Goal: Task Accomplishment & Management: Complete application form

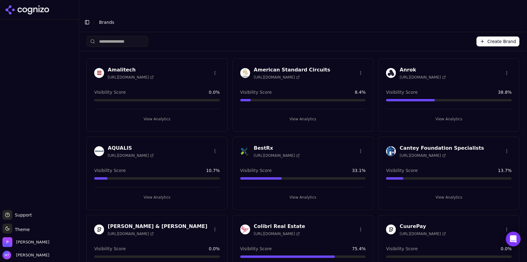
click at [47, 77] on div at bounding box center [39, 114] width 79 height 185
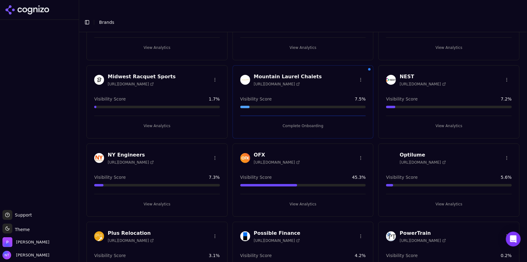
click at [441, 199] on button "View Analytics" at bounding box center [449, 204] width 126 height 10
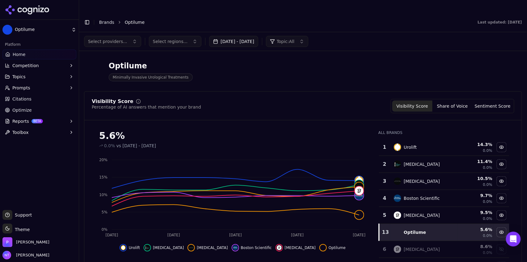
click at [87, 18] on button "Toggle Sidebar" at bounding box center [87, 22] width 9 height 9
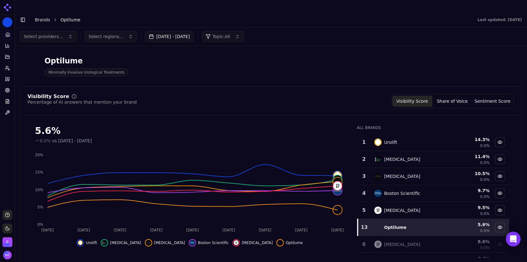
click at [226, 31] on button "Topic: All" at bounding box center [223, 36] width 42 height 11
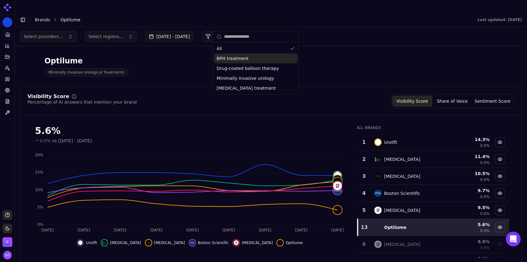
click at [230, 63] on div "Drug-coated balloon therapy" at bounding box center [255, 68] width 83 height 10
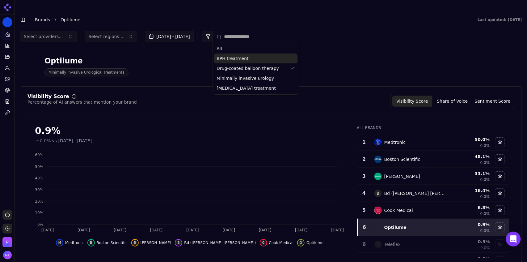
click at [255, 60] on div "BPH treatment" at bounding box center [255, 58] width 83 height 10
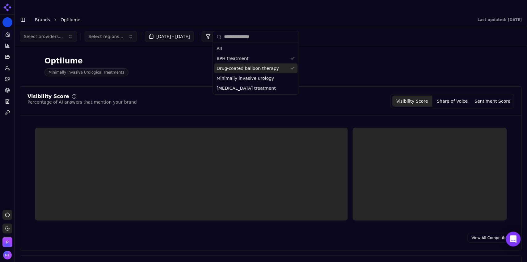
click at [253, 65] on div "Drug-coated balloon therapy" at bounding box center [255, 68] width 83 height 10
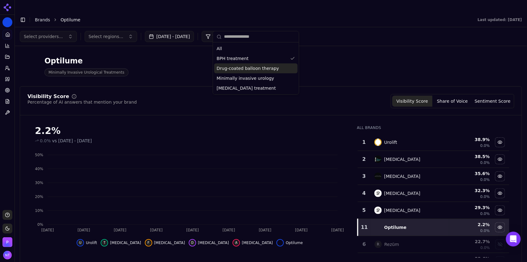
click at [378, 33] on div "Select providers... Select regions... Aug 25, 2025 - Sep 24, 2025 Topic: BPH tr…" at bounding box center [271, 36] width 513 height 19
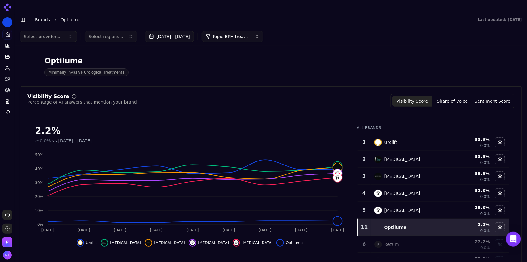
click at [250, 33] on span "Topic: BPH treatment" at bounding box center [231, 36] width 37 height 6
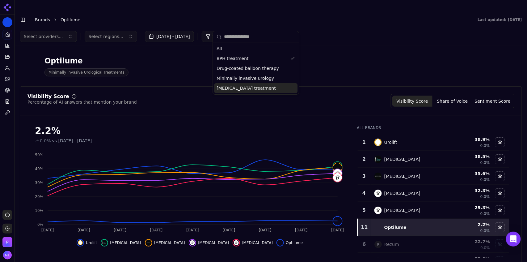
click at [236, 87] on span "Urethral stricture treatment" at bounding box center [246, 88] width 59 height 6
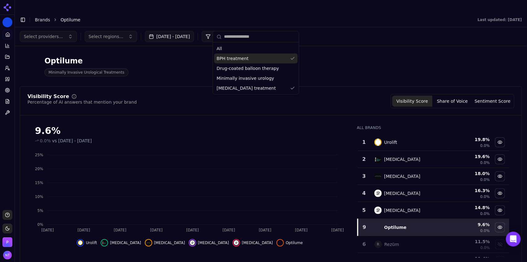
click at [237, 61] on span "BPH treatment" at bounding box center [233, 58] width 32 height 6
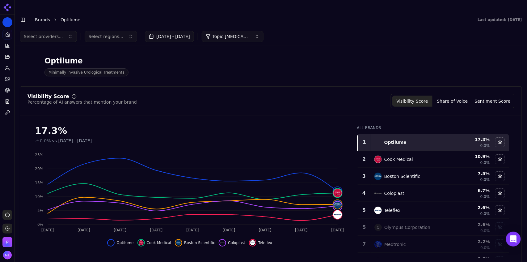
click at [248, 33] on span "Topic: Urethral stricture treatment" at bounding box center [231, 36] width 37 height 6
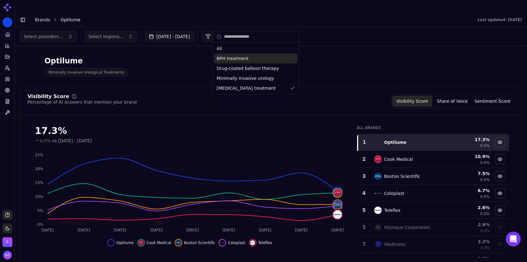
click at [348, 31] on div "Select providers... Select regions... Aug 25, 2025 - Sep 24, 2025 Topic: Urethr…" at bounding box center [271, 36] width 503 height 11
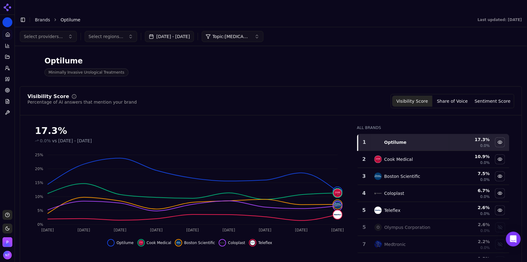
click at [257, 31] on button "Topic: Urethral stricture treatment" at bounding box center [233, 36] width 62 height 11
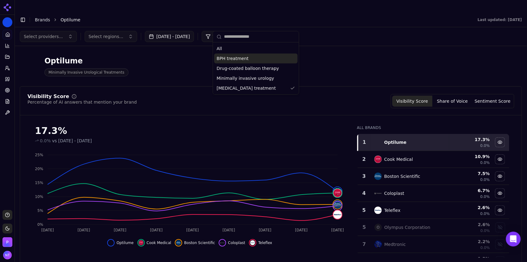
click at [247, 61] on div "BPH treatment" at bounding box center [255, 58] width 83 height 10
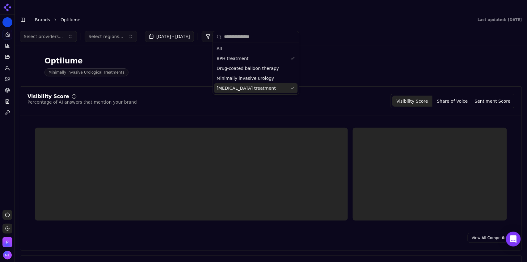
click at [253, 87] on span "Urethral stricture treatment" at bounding box center [246, 88] width 59 height 6
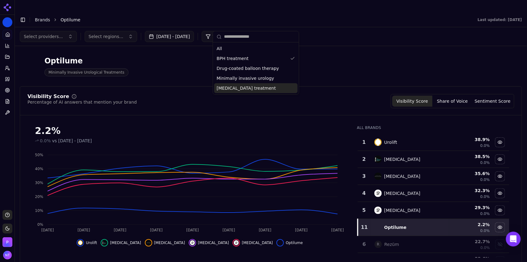
click at [374, 31] on div "Select providers... Select regions... Aug 25, 2025 - Sep 24, 2025 Topic: BPH tr…" at bounding box center [271, 36] width 503 height 11
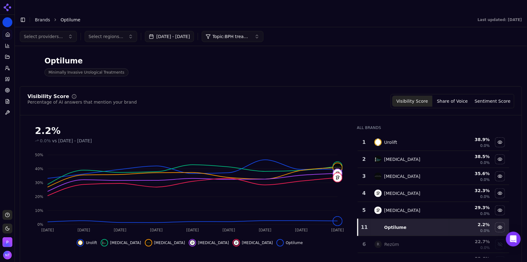
click at [55, 31] on button "Select providers..." at bounding box center [48, 36] width 57 height 11
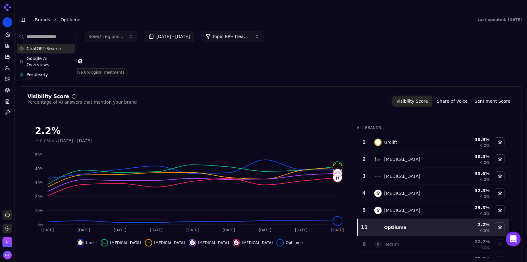
click at [47, 50] on span "ChatGPT-Search" at bounding box center [44, 48] width 35 height 6
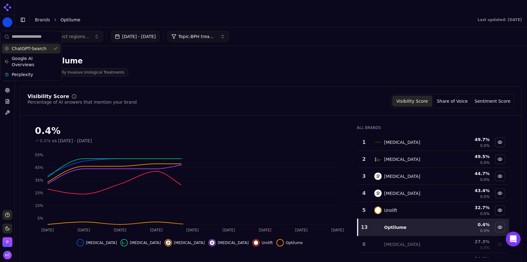
click at [291, 31] on div "Select regions... Aug 25, 2025 - Sep 24, 2025 Topic: BPH treatment" at bounding box center [271, 36] width 503 height 11
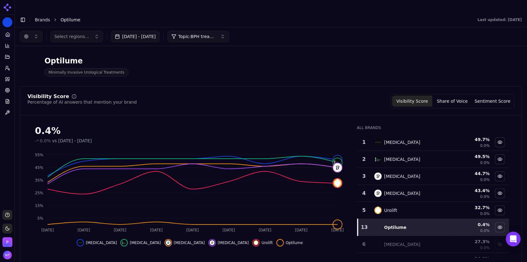
click at [34, 31] on button "button" at bounding box center [31, 36] width 23 height 11
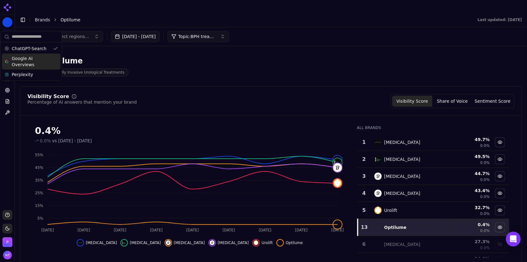
click at [30, 62] on span "Google AI Overviews" at bounding box center [31, 61] width 39 height 12
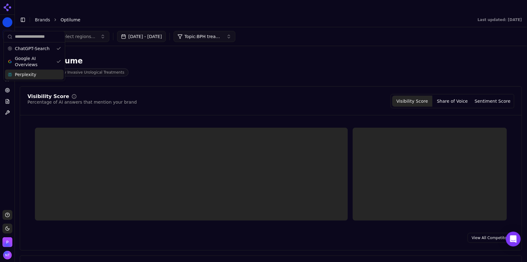
click at [32, 73] on span "Perplexity" at bounding box center [25, 74] width 21 height 6
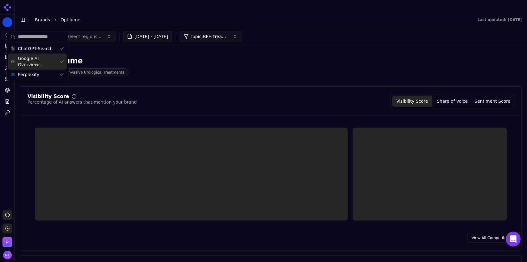
click at [317, 31] on div "Select regions... Aug 25, 2025 - Sep 24, 2025 Topic: BPH treatment" at bounding box center [271, 36] width 503 height 11
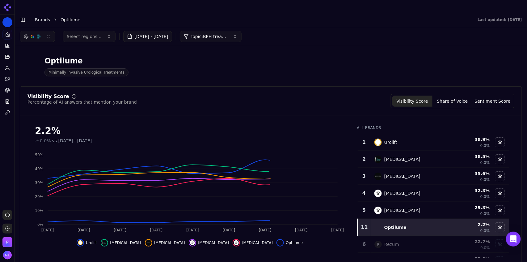
click at [248, 31] on div "Select regions... Aug 25, 2025 - Sep 24, 2025 Topic: BPH treatment" at bounding box center [271, 36] width 513 height 19
click at [228, 33] on span "Topic: BPH treatment" at bounding box center [209, 36] width 37 height 6
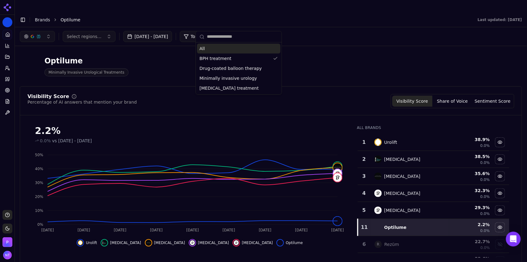
click at [220, 47] on div "All" at bounding box center [238, 49] width 83 height 10
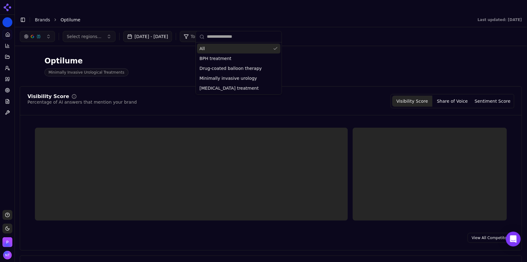
click at [353, 31] on div "Select regions... Aug 25, 2025 - Sep 24, 2025 Topic: All" at bounding box center [271, 36] width 503 height 11
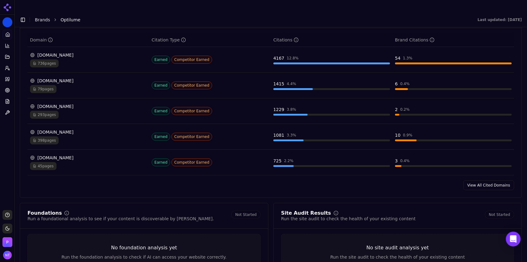
scroll to position [659, 0]
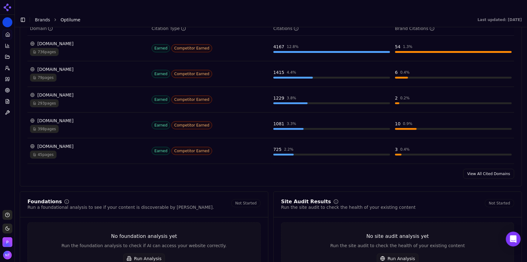
click at [480, 169] on link "View All Cited Domains" at bounding box center [489, 174] width 51 height 10
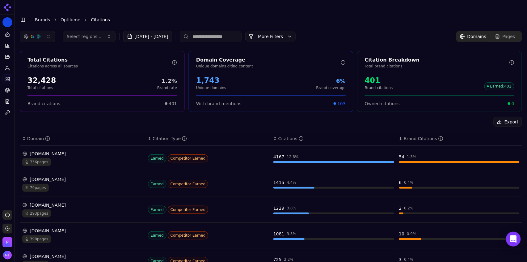
click at [513, 32] on link "Pages" at bounding box center [505, 36] width 32 height 9
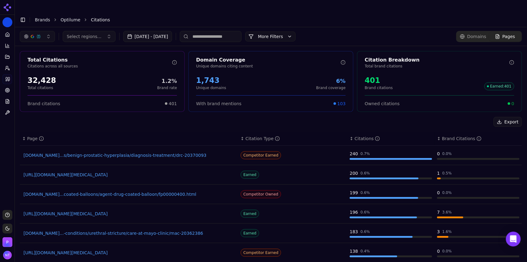
click at [156, 152] on link "mayoclinic.org...s/benign-prostatic-hyperplasia/diagnosis-treatment/drc-20370093" at bounding box center [128, 155] width 211 height 6
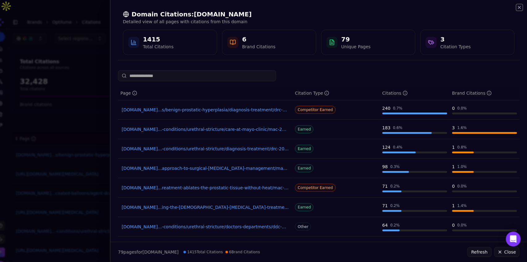
click at [519, 9] on icon "button" at bounding box center [519, 7] width 5 height 5
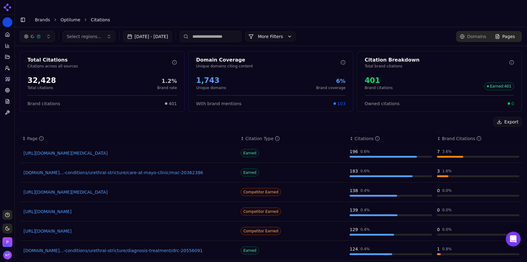
scroll to position [28, 0]
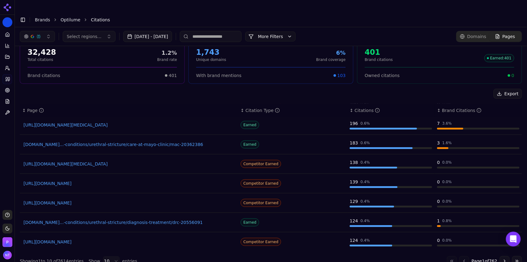
click at [61, 200] on link "https://oregonurology.com/6-best-treatments-for-bph" at bounding box center [128, 203] width 211 height 6
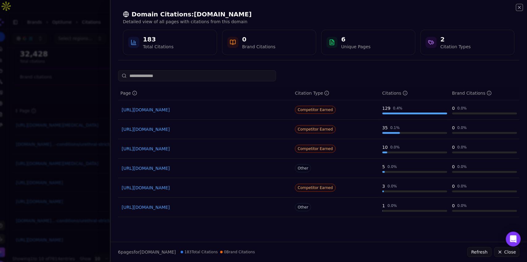
click at [520, 8] on icon "button" at bounding box center [519, 7] width 5 height 5
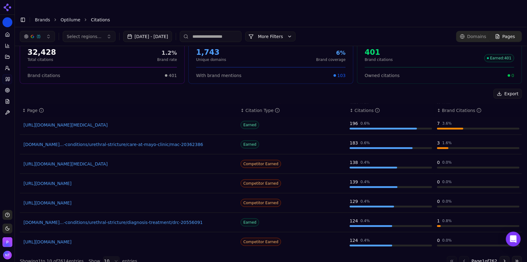
click at [222, 31] on input at bounding box center [211, 36] width 62 height 11
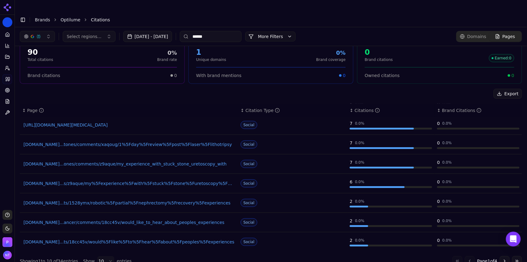
click at [244, 27] on div "Select regions... Aug 25, 2025 - Sep 24, 2025 ****** More More Filters Domains …" at bounding box center [271, 36] width 513 height 19
click at [501, 256] on button "Go to next page" at bounding box center [505, 261] width 10 height 10
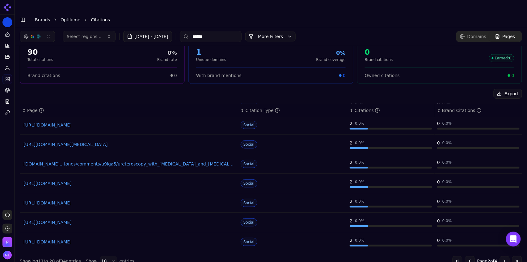
click at [501, 256] on button "Go to next page" at bounding box center [505, 261] width 10 height 10
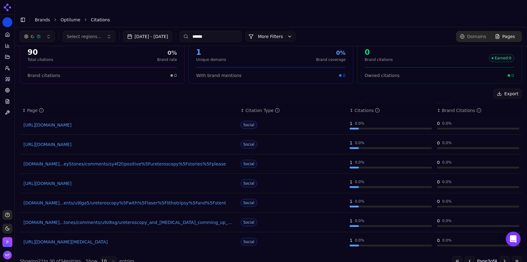
click at [501, 256] on button "Go to next page" at bounding box center [505, 261] width 10 height 10
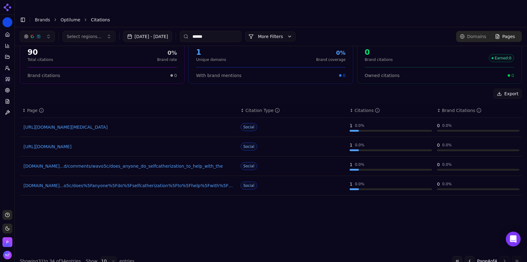
click at [465, 256] on button "Go to previous page" at bounding box center [470, 261] width 10 height 10
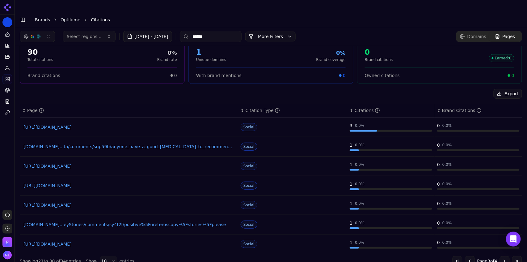
click at [465, 256] on button "Go to previous page" at bounding box center [470, 261] width 10 height 10
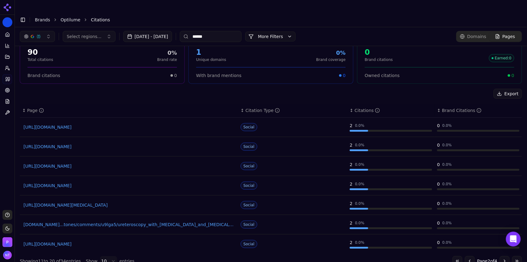
click at [465, 256] on button "Go to previous page" at bounding box center [470, 261] width 10 height 10
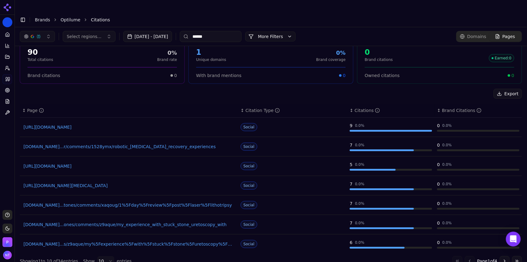
click at [220, 31] on input "******" at bounding box center [211, 36] width 62 height 11
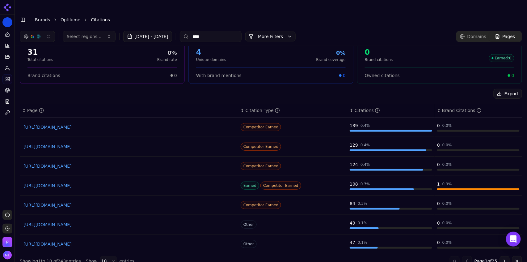
click at [261, 13] on header "Toggle Sidebar Brands Optilume Citations" at bounding box center [271, 19] width 513 height 15
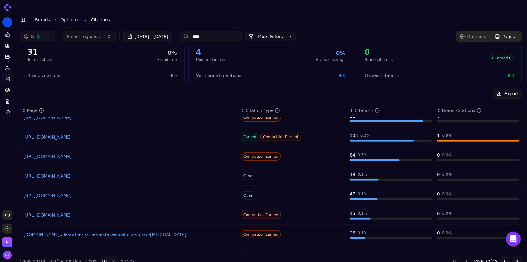
scroll to position [61, 0]
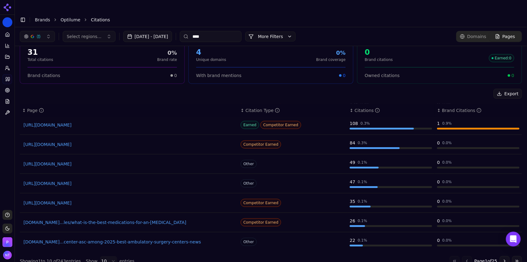
click at [230, 31] on input "****" at bounding box center [211, 36] width 62 height 11
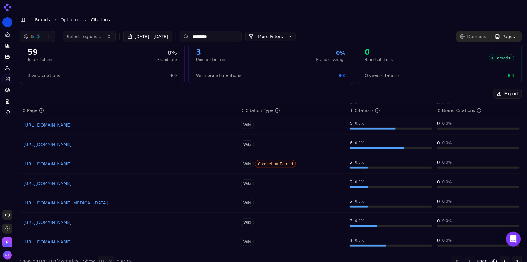
type input "*********"
click at [501, 256] on button "Go to next page" at bounding box center [505, 261] width 10 height 10
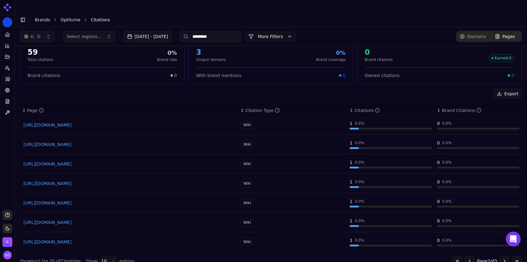
click at [501, 256] on button "Go to next page" at bounding box center [505, 261] width 10 height 10
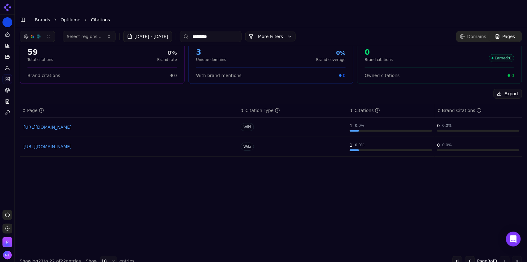
click at [466, 256] on button "Go to previous page" at bounding box center [470, 261] width 10 height 10
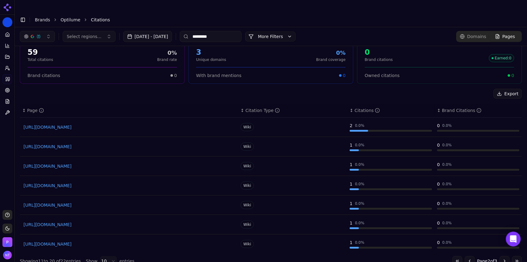
click at [466, 256] on button "Go to previous page" at bounding box center [470, 261] width 10 height 10
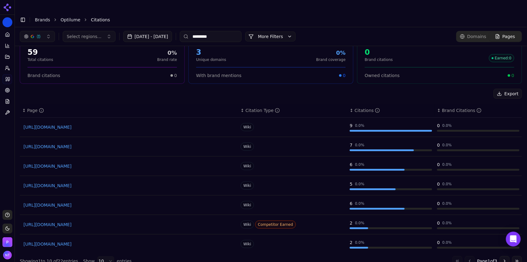
click at [502, 256] on button "Go to next page" at bounding box center [505, 261] width 10 height 10
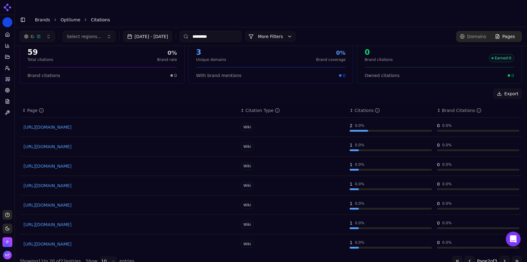
click at [502, 256] on button "Go to next page" at bounding box center [505, 261] width 10 height 10
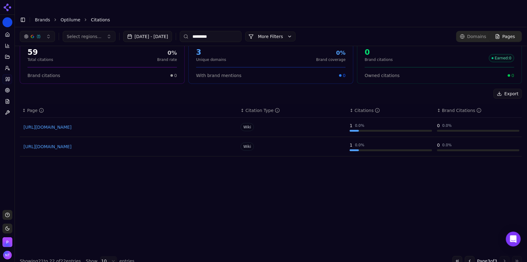
click at [466, 256] on button "Go to previous page" at bounding box center [470, 261] width 10 height 10
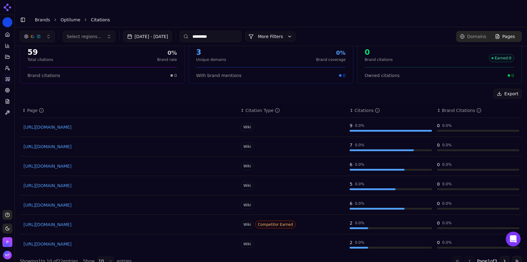
click at [103, 124] on link "https://en.wikipedia.org/wiki/Benjamin_Breyer" at bounding box center [128, 127] width 211 height 6
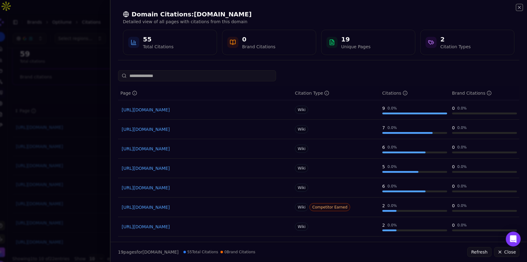
click at [520, 7] on icon "button" at bounding box center [520, 7] width 2 height 2
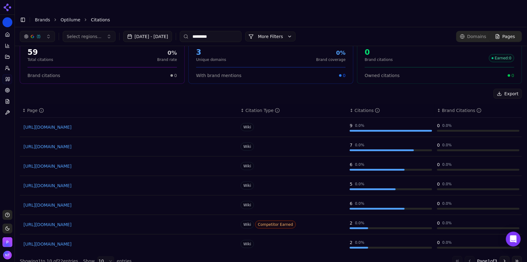
click at [230, 31] on input "*********" at bounding box center [211, 36] width 62 height 11
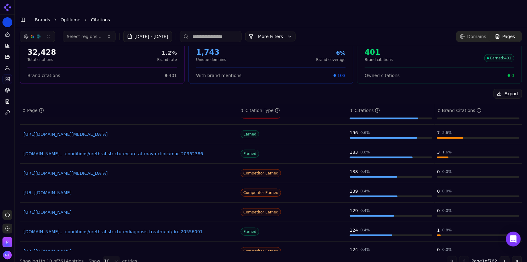
scroll to position [61, 0]
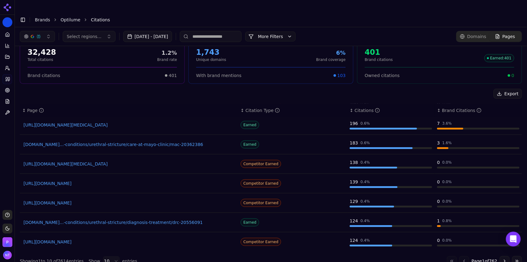
click at [500, 256] on button "Go to next page" at bounding box center [505, 261] width 10 height 10
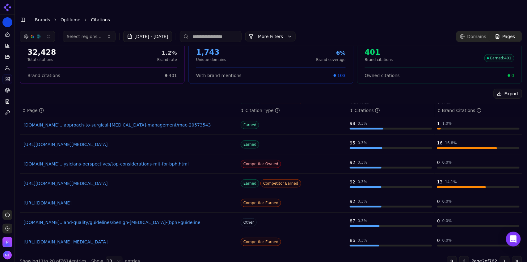
click at [461, 256] on button "Go to previous page" at bounding box center [465, 261] width 10 height 10
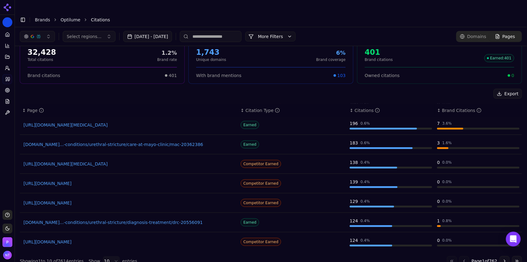
click at [40, 17] on link "Brands" at bounding box center [42, 19] width 15 height 5
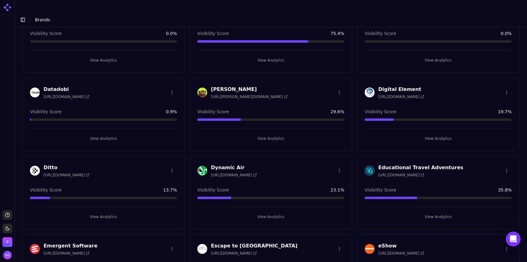
scroll to position [203, 0]
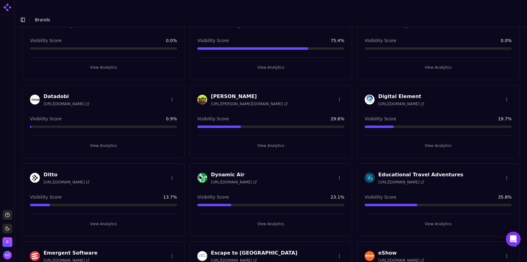
click at [261, 141] on button "View Analytics" at bounding box center [271, 146] width 147 height 10
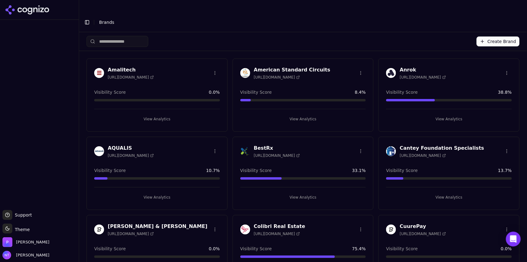
click at [498, 36] on button "Create Brand" at bounding box center [498, 41] width 43 height 10
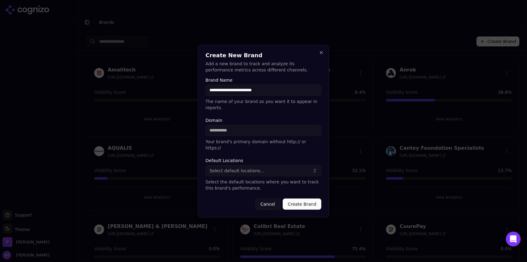
type input "**********"
paste input "**********"
drag, startPoint x: 223, startPoint y: 131, endPoint x: 172, endPoint y: 129, distance: 51.0
click at [172, 129] on body "Support Support Toggle theme Theme [PERSON_NAME] Tower Toggle Sidebar Brands Cr…" at bounding box center [263, 137] width 527 height 274
type input "**********"
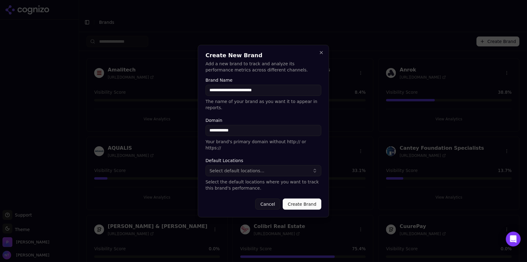
click at [224, 168] on span "Select default locations..." at bounding box center [237, 171] width 55 height 6
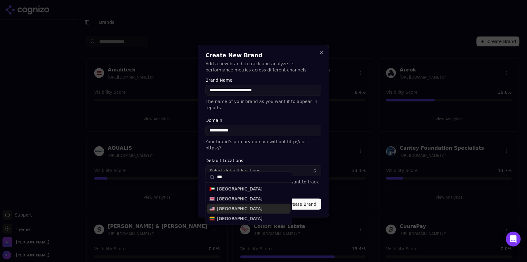
type input "***"
click at [245, 206] on div "[GEOGRAPHIC_DATA]" at bounding box center [248, 209] width 83 height 10
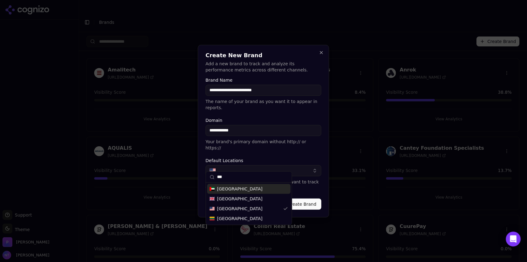
click at [305, 187] on form "**********" at bounding box center [264, 144] width 116 height 132
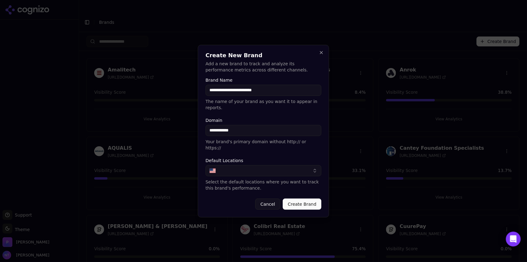
click at [305, 199] on button "Create Brand" at bounding box center [302, 203] width 39 height 11
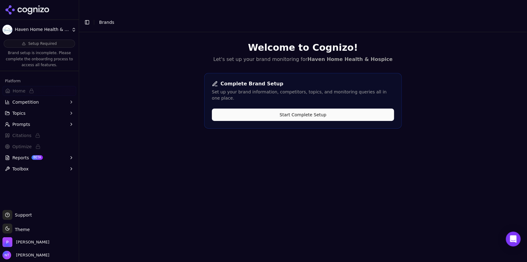
click at [283, 108] on button "Start Complete Setup" at bounding box center [303, 114] width 182 height 12
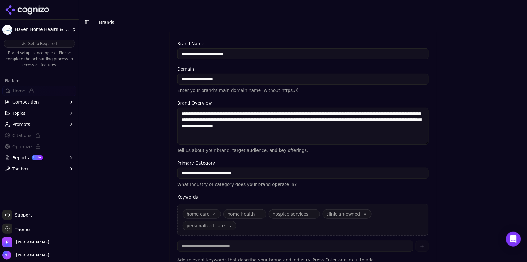
scroll to position [117, 0]
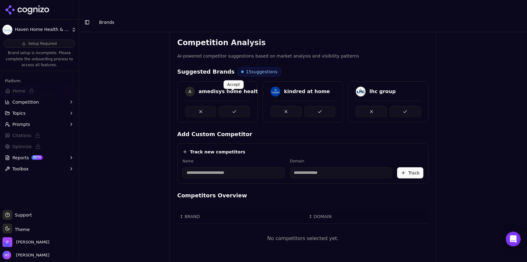
click at [228, 106] on button at bounding box center [234, 111] width 31 height 11
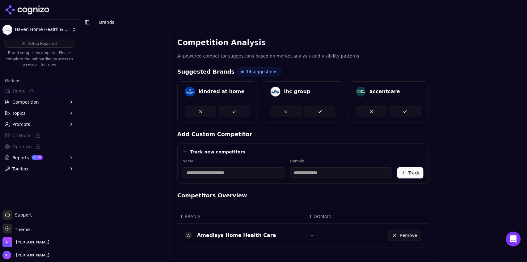
click at [228, 106] on button at bounding box center [234, 111] width 31 height 11
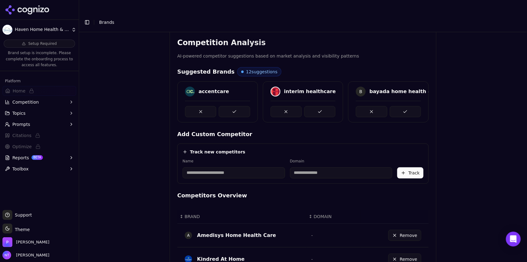
click at [228, 106] on button at bounding box center [234, 111] width 31 height 11
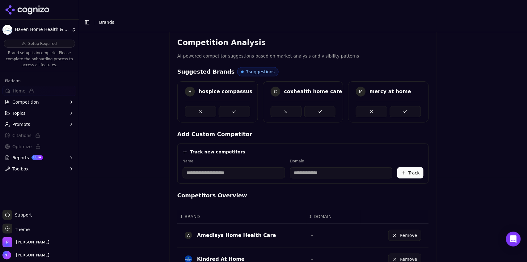
click at [228, 106] on button at bounding box center [234, 111] width 31 height 11
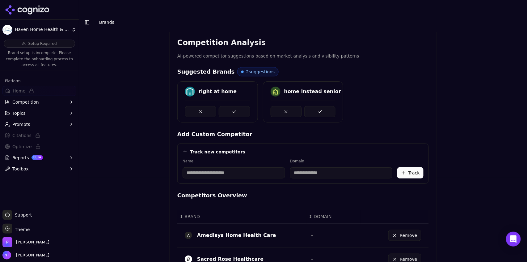
click at [228, 106] on button at bounding box center [234, 111] width 31 height 11
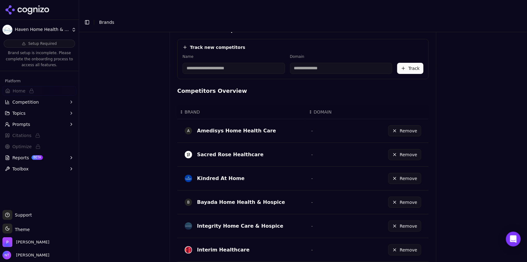
scroll to position [360, 0]
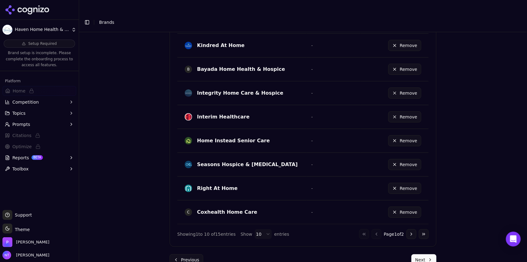
click at [421, 254] on button "Next" at bounding box center [424, 259] width 25 height 11
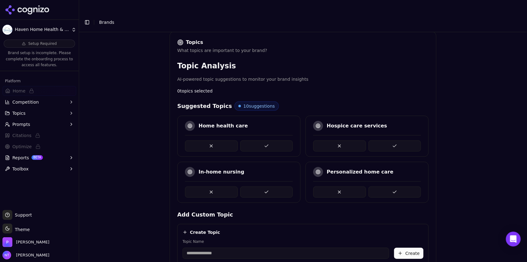
scroll to position [94, 0]
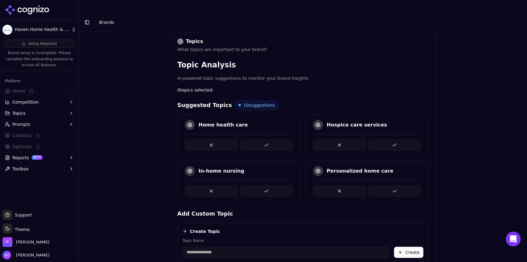
click at [259, 139] on button at bounding box center [266, 144] width 53 height 11
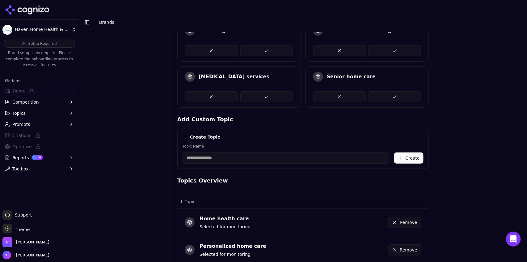
scroll to position [273, 0]
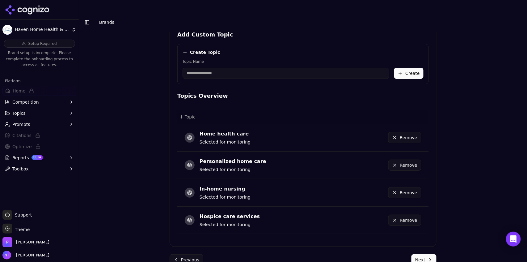
click at [418, 254] on button "Next" at bounding box center [424, 259] width 25 height 11
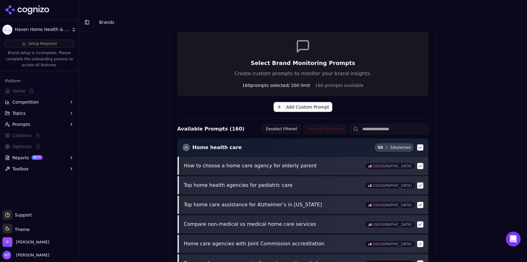
scroll to position [238, 0]
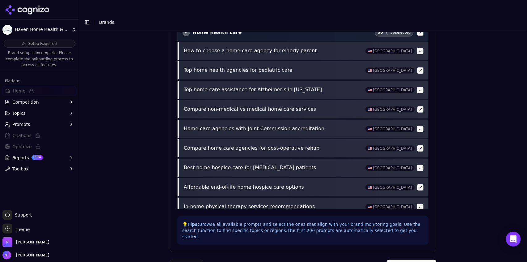
click at [185, 260] on button "Previous" at bounding box center [187, 265] width 34 height 11
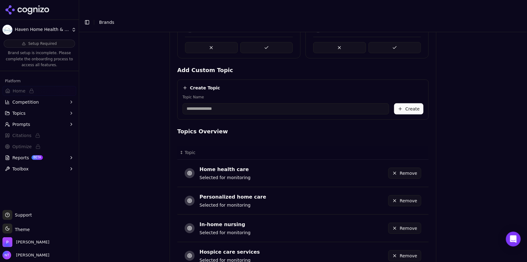
click at [407, 168] on button "Remove" at bounding box center [405, 173] width 33 height 11
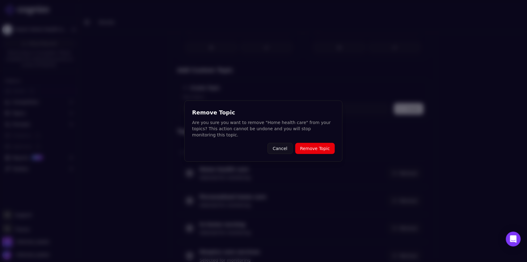
click at [326, 147] on button "Remove Topic" at bounding box center [316, 148] width 40 height 11
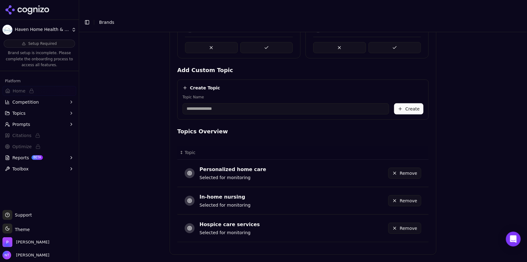
click at [403, 195] on button "Remove" at bounding box center [405, 200] width 33 height 11
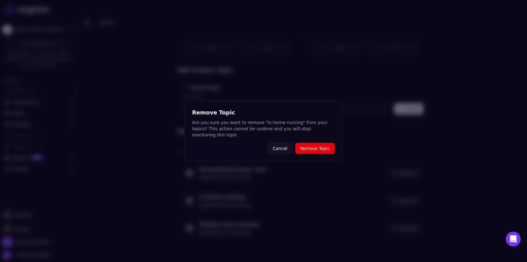
click at [319, 143] on button "Remove Topic" at bounding box center [316, 148] width 40 height 11
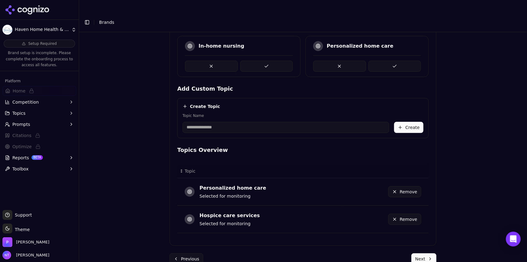
scroll to position [218, 0]
click at [403, 187] on button "Remove" at bounding box center [405, 192] width 33 height 11
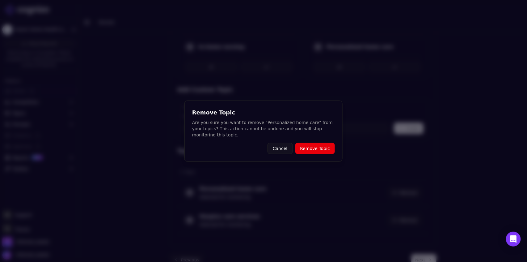
click at [320, 151] on button "Remove Topic" at bounding box center [316, 148] width 40 height 11
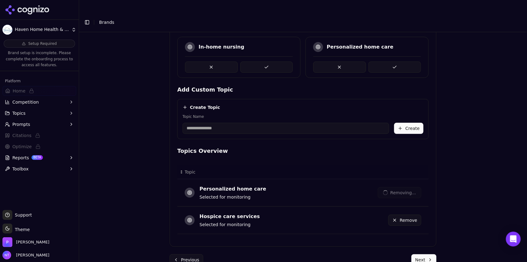
scroll to position [191, 0]
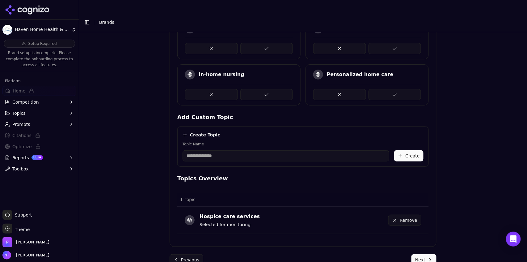
click at [406, 215] on button "Remove" at bounding box center [405, 220] width 33 height 11
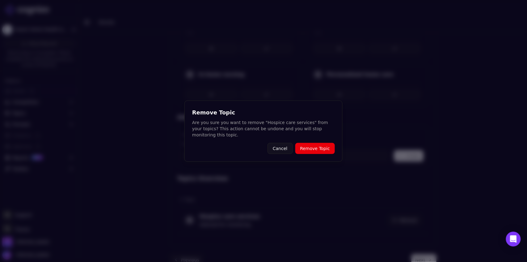
click at [315, 150] on button "Remove Topic" at bounding box center [316, 148] width 40 height 11
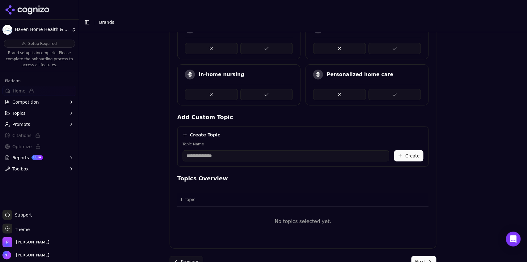
click at [216, 150] on input "Topic Name" at bounding box center [286, 155] width 207 height 11
type input "**********"
click at [406, 150] on button "Create" at bounding box center [408, 155] width 29 height 11
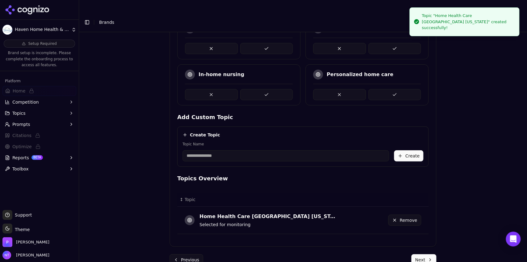
click at [257, 150] on input "Topic Name" at bounding box center [286, 155] width 207 height 11
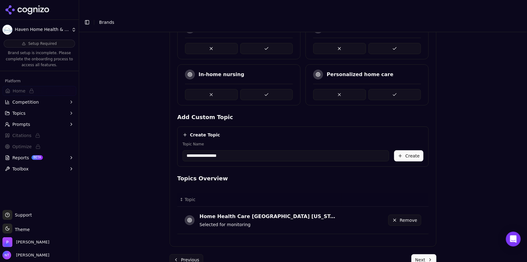
type input "**********"
click at [415, 150] on button "Create" at bounding box center [408, 155] width 29 height 11
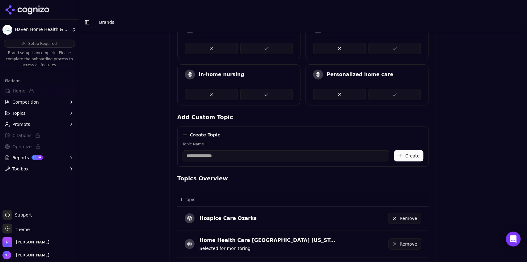
click at [215, 150] on input "Topic Name" at bounding box center [286, 155] width 207 height 11
type input "**********"
click at [405, 150] on button "Create" at bounding box center [408, 155] width 29 height 11
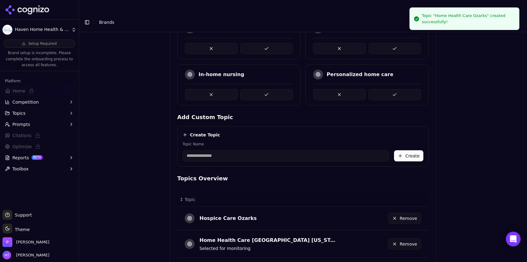
click at [214, 150] on input "Topic Name" at bounding box center [286, 155] width 207 height 11
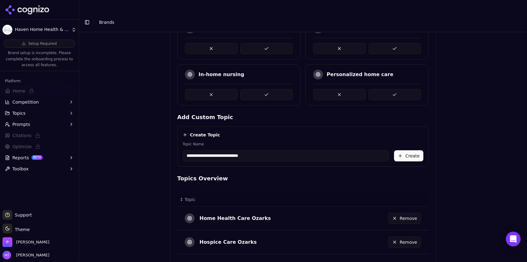
type input "**********"
click at [403, 150] on button "Create" at bounding box center [408, 155] width 29 height 11
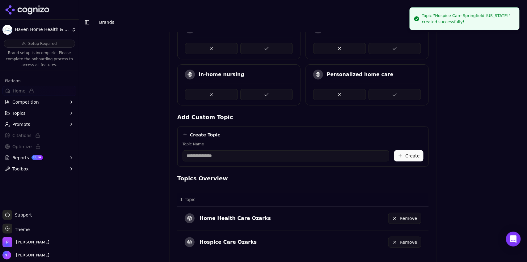
scroll to position [262, 0]
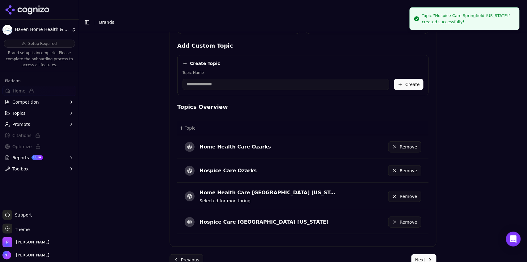
click at [425, 254] on button "Next" at bounding box center [424, 259] width 25 height 11
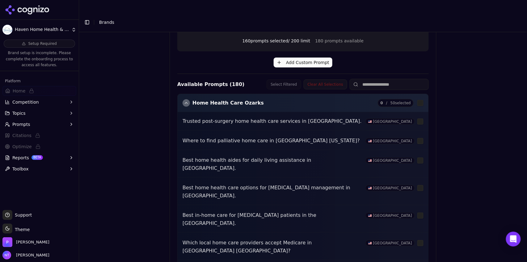
scroll to position [238, 0]
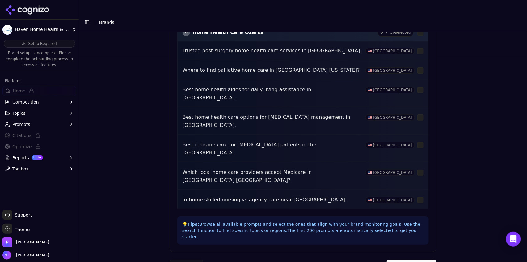
click at [412, 260] on button "Complete Setup" at bounding box center [412, 265] width 50 height 11
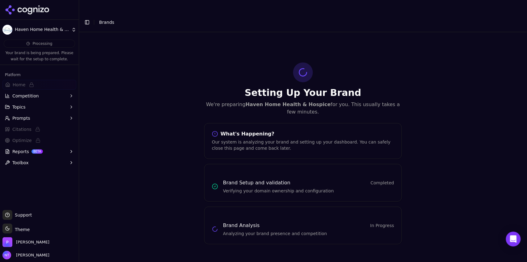
scroll to position [0, 0]
click at [53, 32] on html "Haven Home Health & Hospice Processing Your brand is being prepared. Please wai…" at bounding box center [263, 137] width 527 height 274
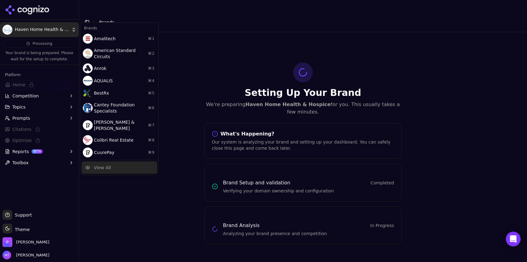
click at [100, 164] on div "View All" at bounding box center [102, 167] width 17 height 6
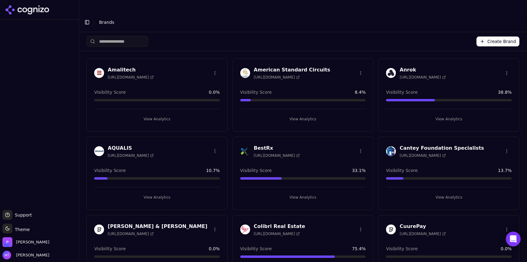
click at [299, 192] on button "View Analytics" at bounding box center [303, 197] width 126 height 10
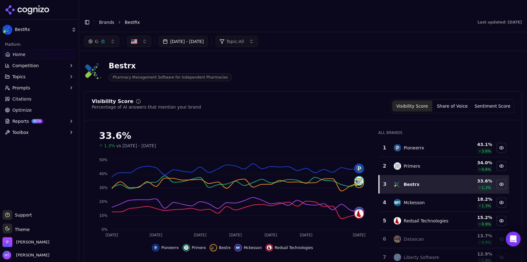
click at [106, 20] on link "Brands" at bounding box center [106, 22] width 15 height 5
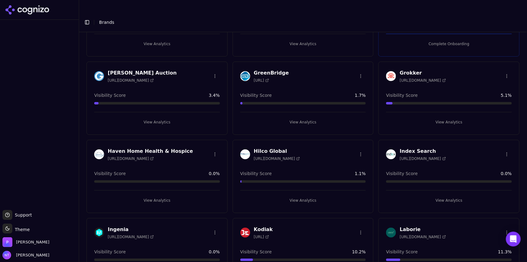
scroll to position [555, 0]
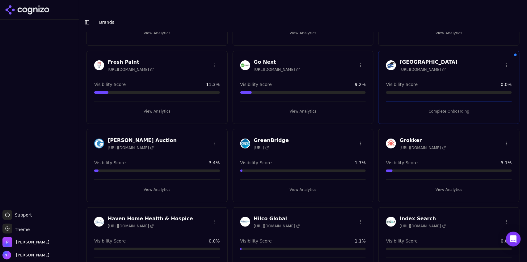
click at [164, 185] on button "View Analytics" at bounding box center [157, 190] width 126 height 10
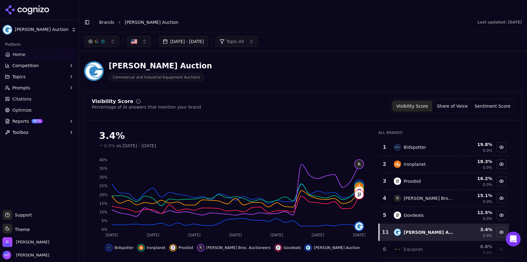
click at [100, 39] on div "button" at bounding box center [96, 41] width 17 height 5
click at [117, 65] on span "Google AI Overviews" at bounding box center [101, 66] width 39 height 12
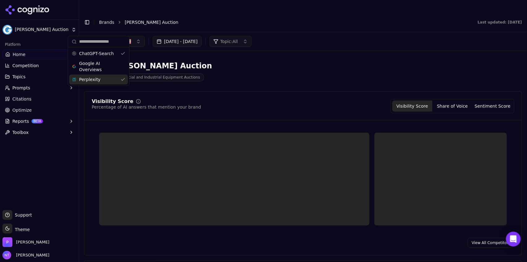
click at [107, 83] on div "Perplexity" at bounding box center [98, 79] width 59 height 10
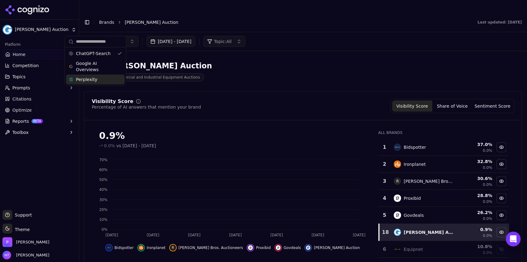
click at [431, 56] on div "[PERSON_NAME] Auction Commercial and Industrial Equipment Auctions" at bounding box center [303, 71] width 438 height 30
